Goal: Information Seeking & Learning: Learn about a topic

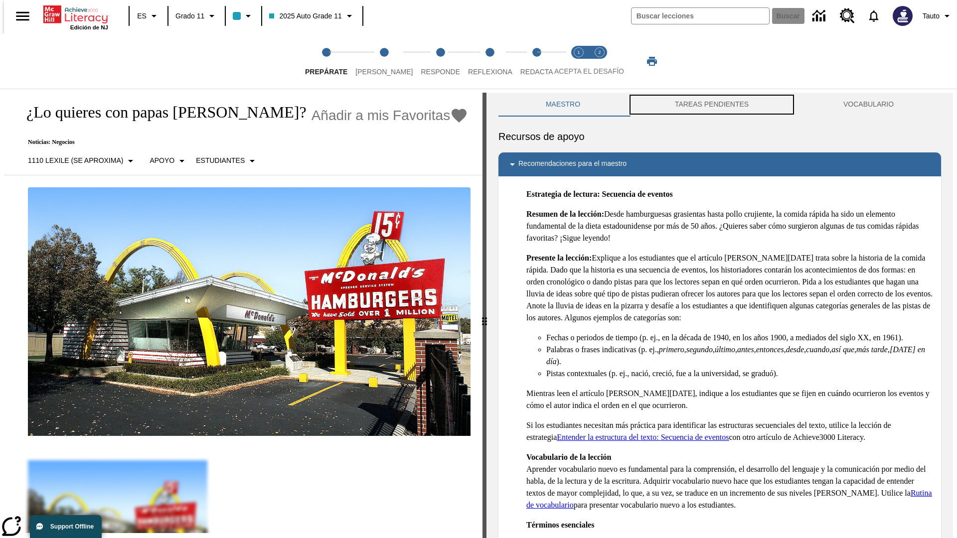
click at [712, 105] on button "TAREAS PENDIENTES" at bounding box center [712, 105] width 169 height 24
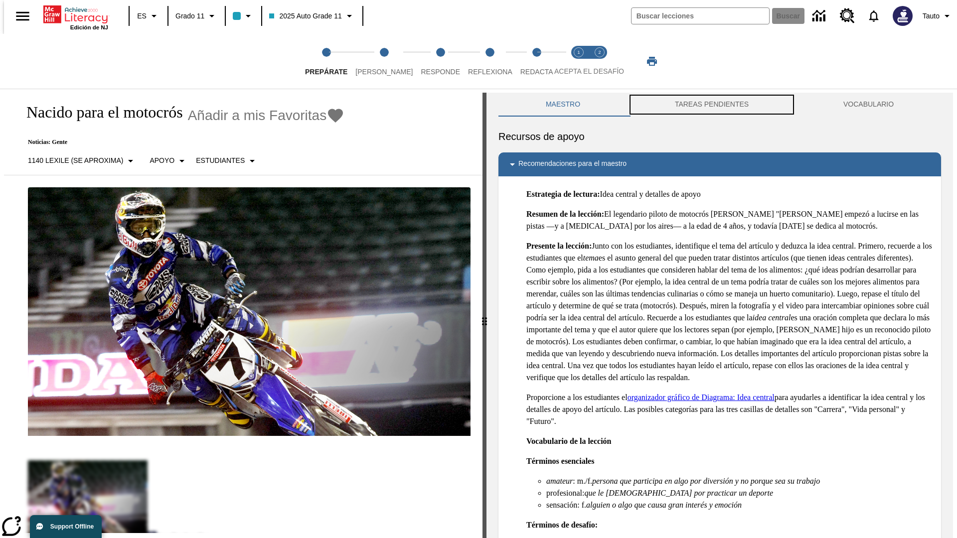
click at [712, 105] on button "TAREAS PENDIENTES" at bounding box center [712, 105] width 169 height 24
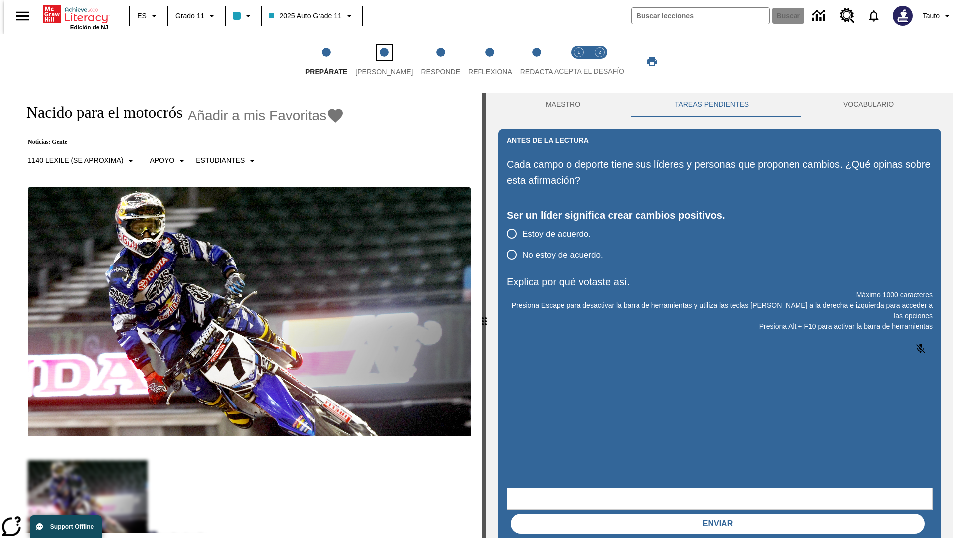
click at [376, 61] on span "[PERSON_NAME]" at bounding box center [383, 68] width 57 height 18
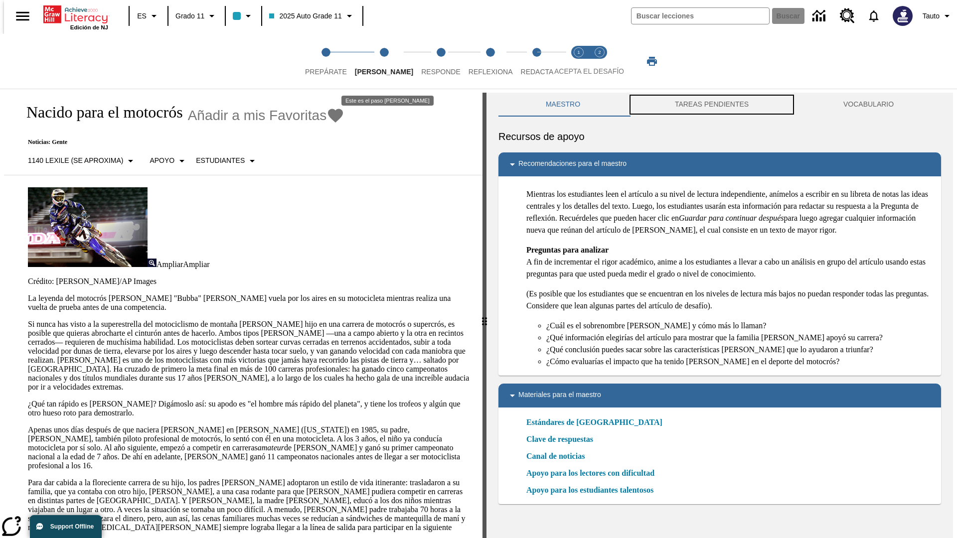
scroll to position [0, 0]
click at [712, 105] on button "TAREAS PENDIENTES" at bounding box center [712, 104] width 169 height 24
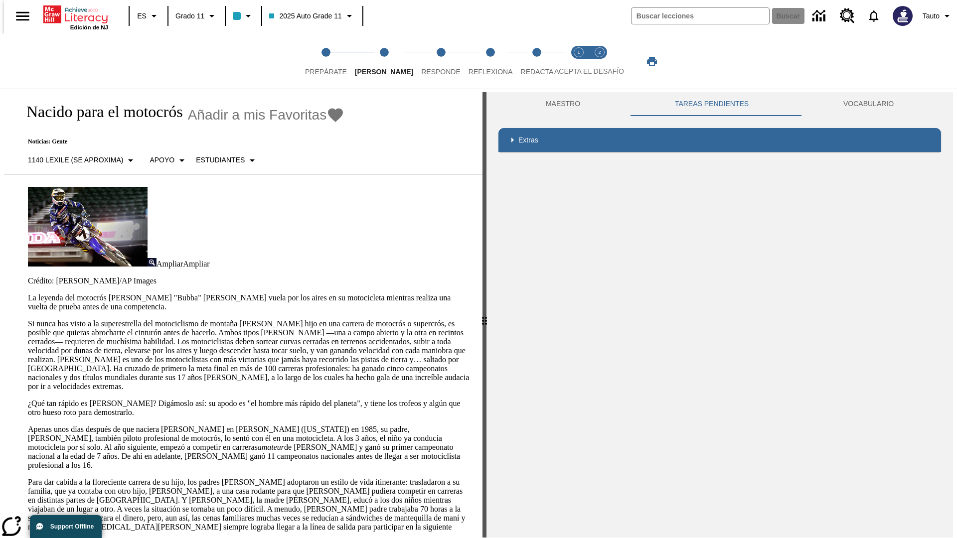
click at [28, 320] on p "Si nunca has visto a la superestrella del motociclismo de montaña [PERSON_NAME]…" at bounding box center [249, 356] width 443 height 72
